Goal: Task Accomplishment & Management: Use online tool/utility

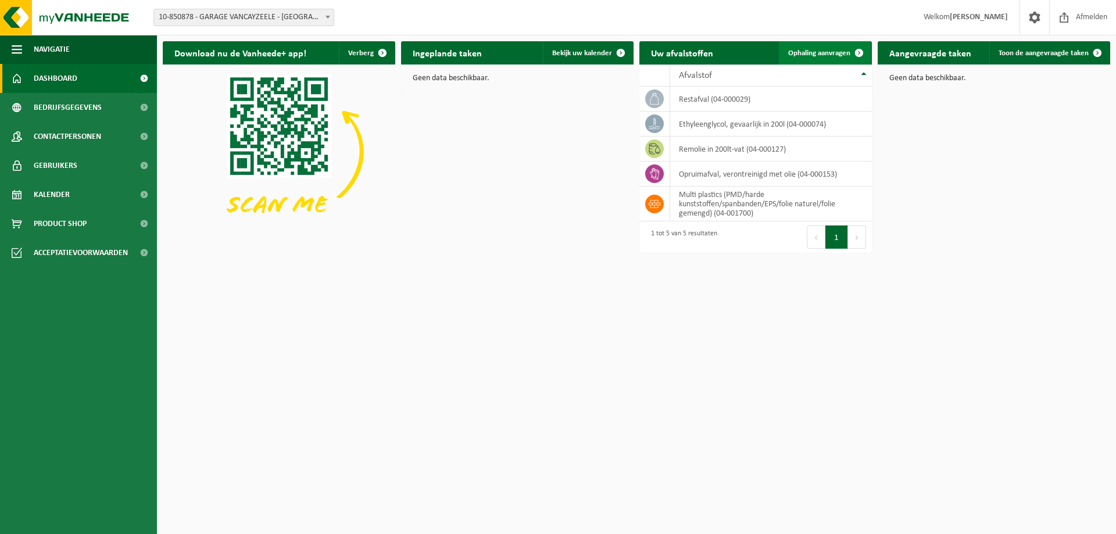
click at [836, 47] on link "Ophaling aanvragen" at bounding box center [825, 52] width 92 height 23
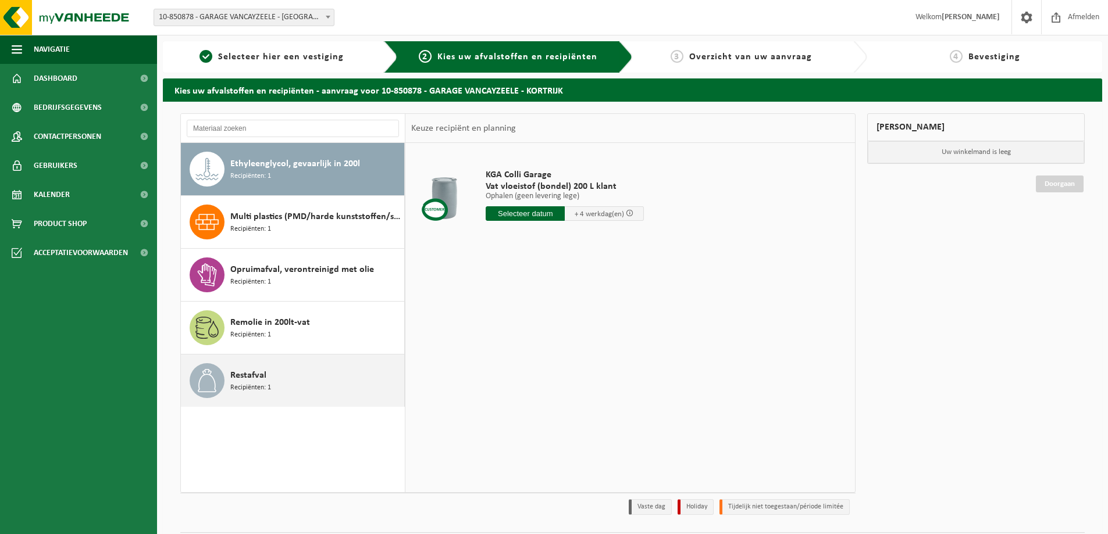
click at [262, 377] on span "Restafval" at bounding box center [248, 376] width 36 height 14
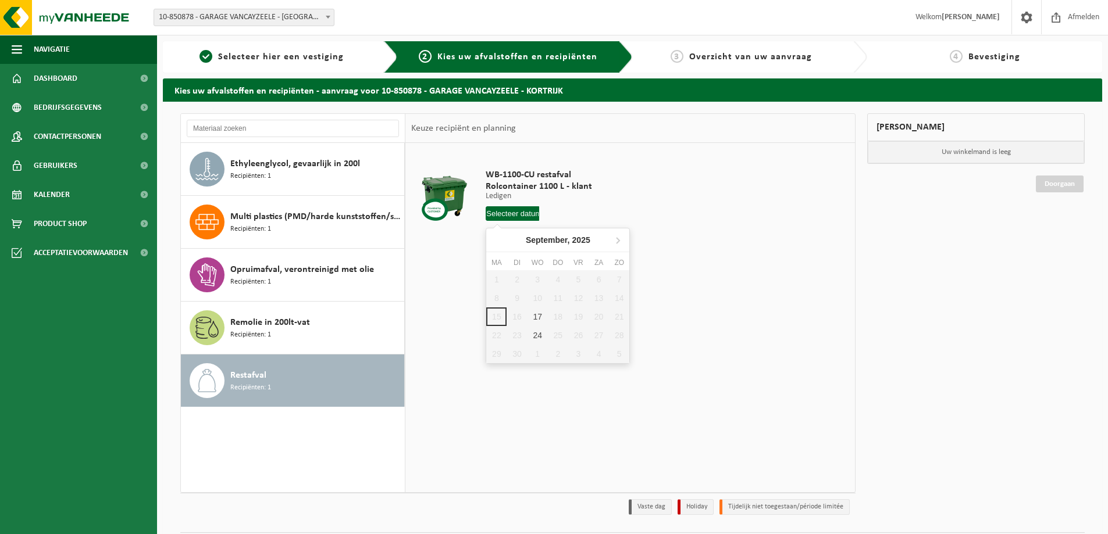
click at [513, 214] on input "text" at bounding box center [512, 213] width 53 height 15
click at [541, 316] on div "17" at bounding box center [537, 317] width 20 height 19
type input "Van 2025-09-17"
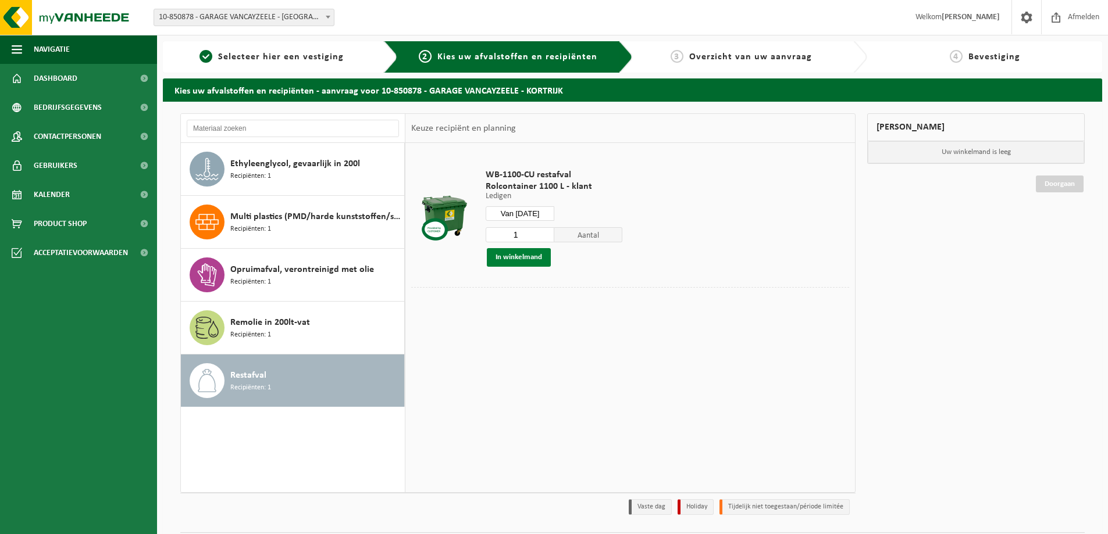
click at [524, 262] on button "In winkelmand" at bounding box center [519, 257] width 64 height 19
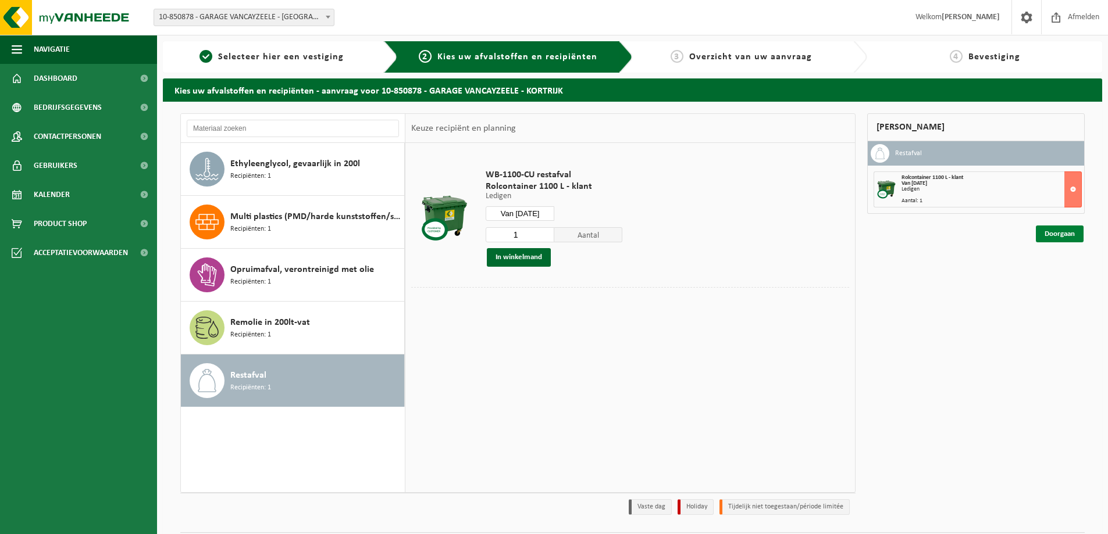
click at [1050, 237] on link "Doorgaan" at bounding box center [1060, 234] width 48 height 17
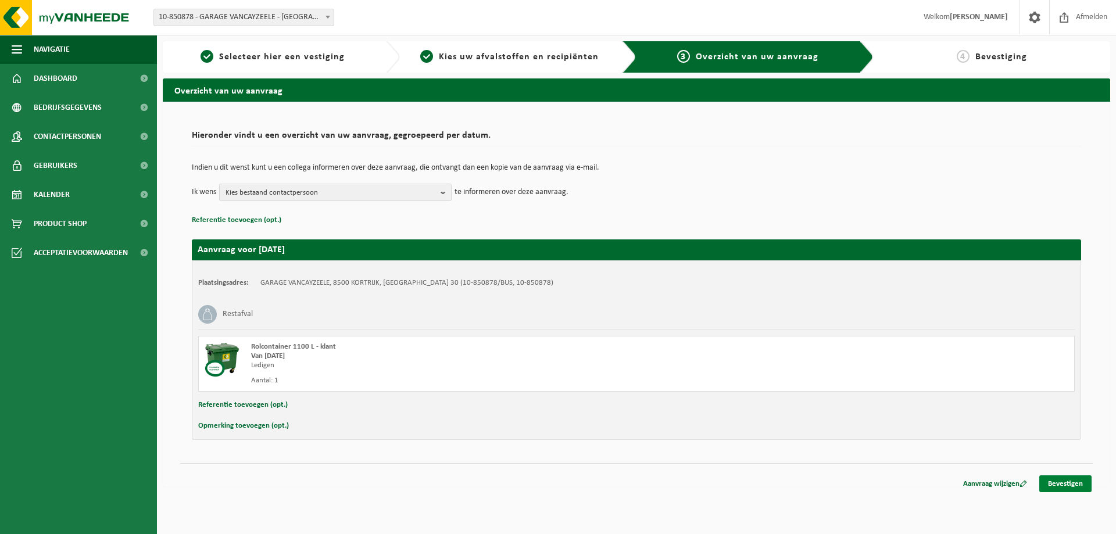
click at [1065, 484] on link "Bevestigen" at bounding box center [1066, 484] width 52 height 17
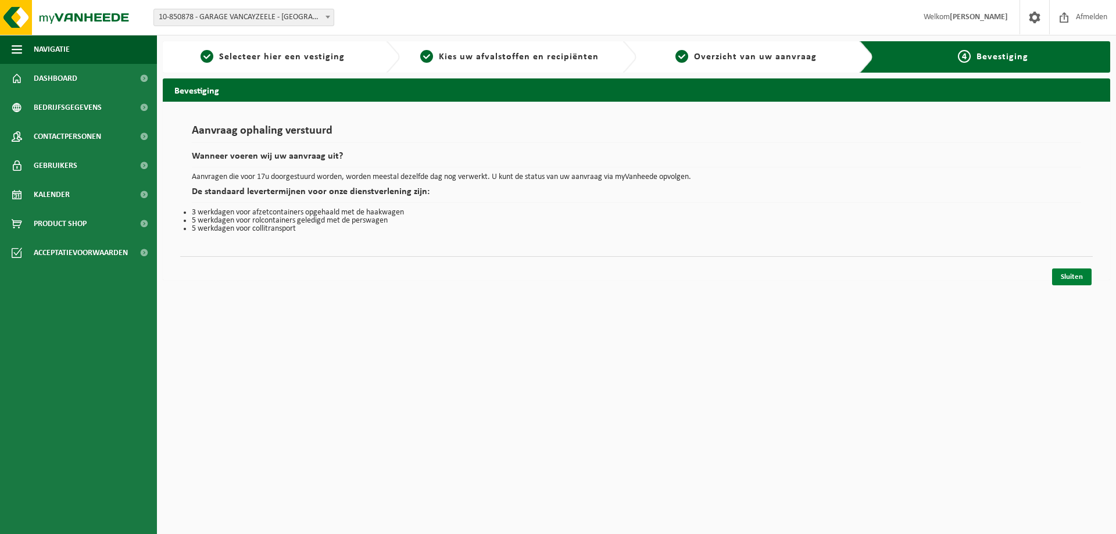
click at [1077, 278] on link "Sluiten" at bounding box center [1072, 277] width 40 height 17
